Goal: Navigation & Orientation: Find specific page/section

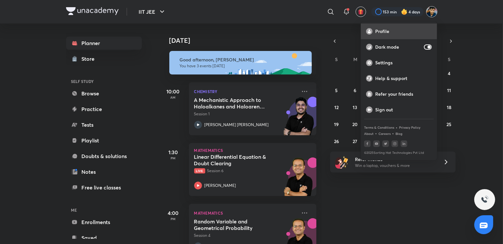
click at [404, 29] on p "Profile" at bounding box center [403, 31] width 57 height 6
